Goal: Transaction & Acquisition: Purchase product/service

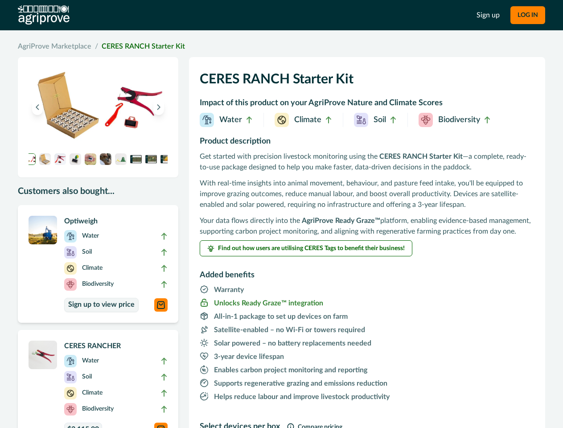
click at [281, 214] on div "Get started with precision livestock monitoring using the CERES RANCH Starter K…" at bounding box center [367, 194] width 335 height 86
click at [527, 15] on button "LOG IN" at bounding box center [527, 15] width 35 height 18
click at [37, 107] on icon "Previous image" at bounding box center [37, 107] width 6 height 6
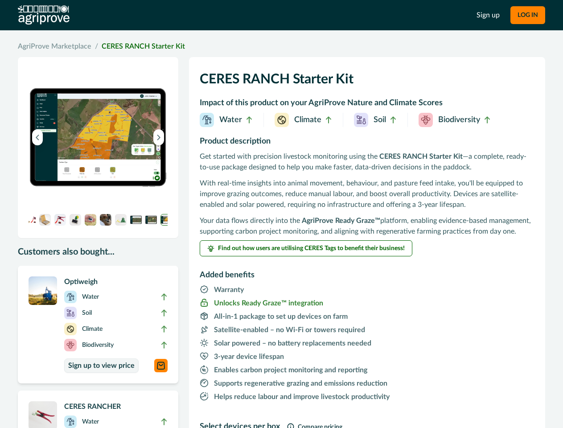
click at [159, 107] on img at bounding box center [98, 137] width 139 height 139
click at [30, 159] on img at bounding box center [98, 137] width 139 height 139
click at [45, 159] on img at bounding box center [98, 137] width 139 height 139
click at [60, 159] on img at bounding box center [98, 137] width 139 height 139
click at [75, 159] on img at bounding box center [98, 137] width 139 height 139
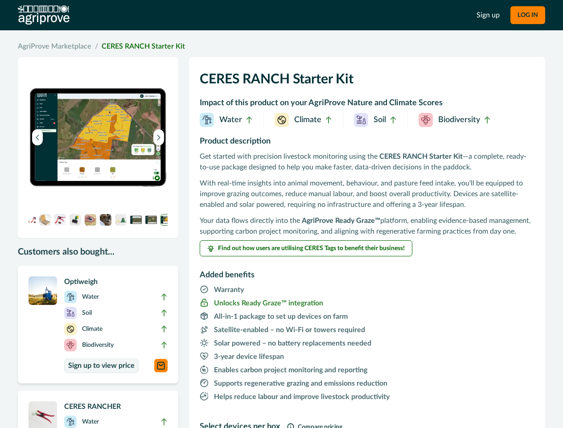
click at [91, 159] on img at bounding box center [98, 137] width 139 height 139
click at [106, 159] on img at bounding box center [98, 137] width 139 height 139
